Goal: Task Accomplishment & Management: Use online tool/utility

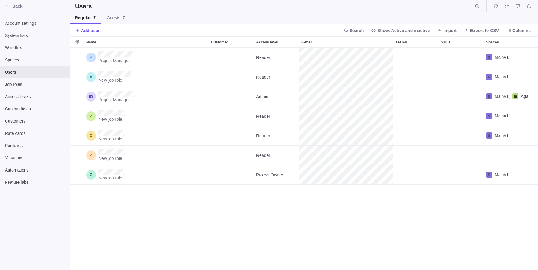
scroll to position [222, 468]
click at [9, 123] on span "Customers" at bounding box center [35, 121] width 60 height 6
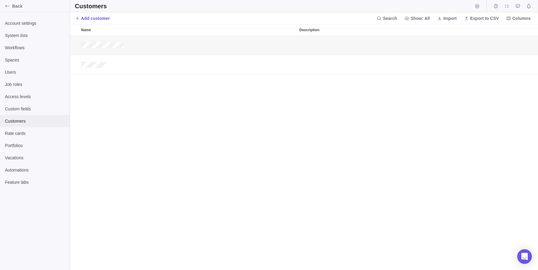
scroll to position [235, 468]
click at [444, 19] on span "Import" at bounding box center [450, 18] width 13 height 6
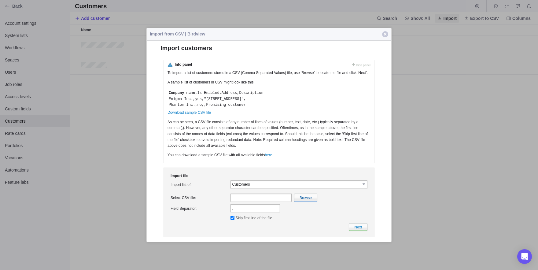
scroll to position [0, 0]
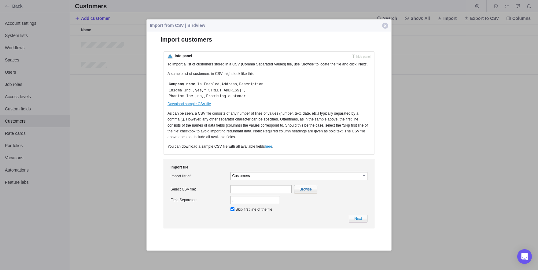
click at [200, 106] on link "Download sample CSV file" at bounding box center [189, 104] width 43 height 4
click at [307, 193] on input "file" at bounding box center [172, 189] width 289 height 8
type input "C:\fakepath\CustomersImport.csv"
type input "CustomersImport.csv"
click at [353, 222] on link "Next" at bounding box center [358, 218] width 19 height 8
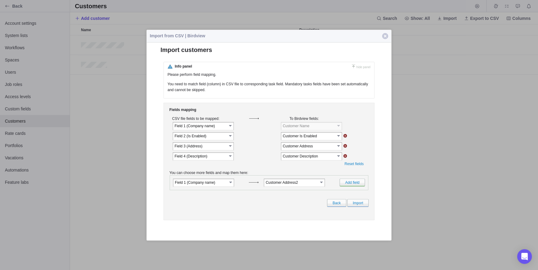
click at [361, 213] on div "Fields mapping CSV file fields to be mapped: To Birdview fields: select" at bounding box center [269, 160] width 211 height 117
click at [354, 207] on link "Import" at bounding box center [358, 203] width 21 height 8
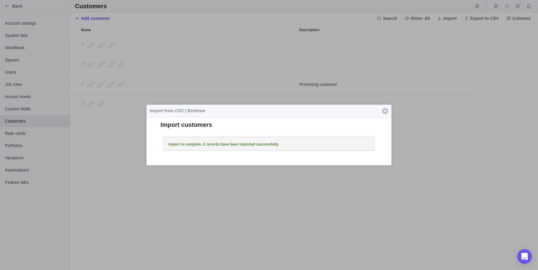
click at [388, 112] on span "button" at bounding box center [385, 111] width 6 height 6
